Goal: Transaction & Acquisition: Purchase product/service

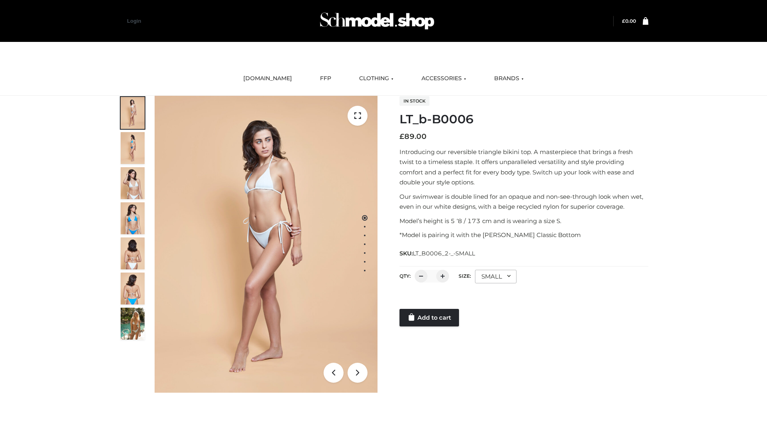
click at [430, 318] on link "Add to cart" at bounding box center [428, 318] width 59 height 18
